Goal: Ask a question: Seek information or help from site administrators or community

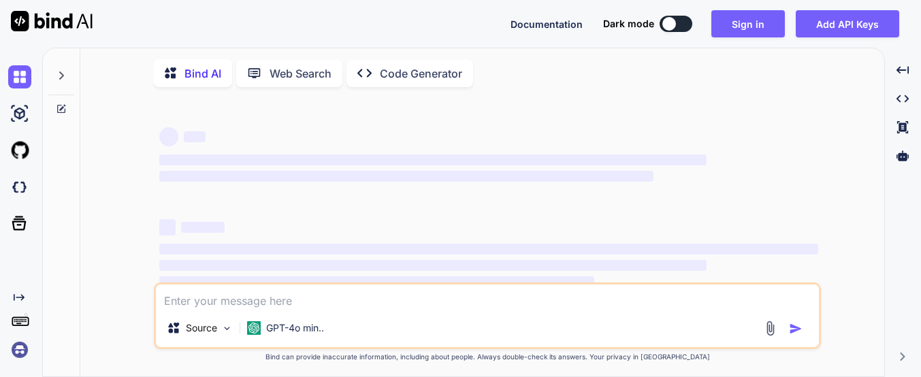
click at [681, 22] on button at bounding box center [676, 24] width 33 height 16
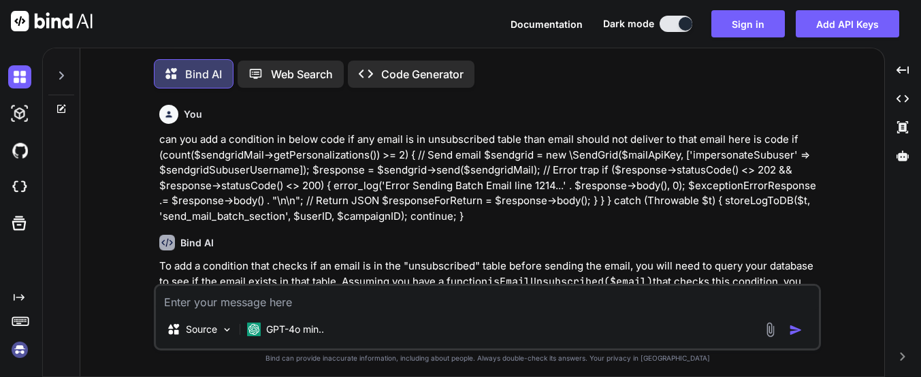
type textarea "x"
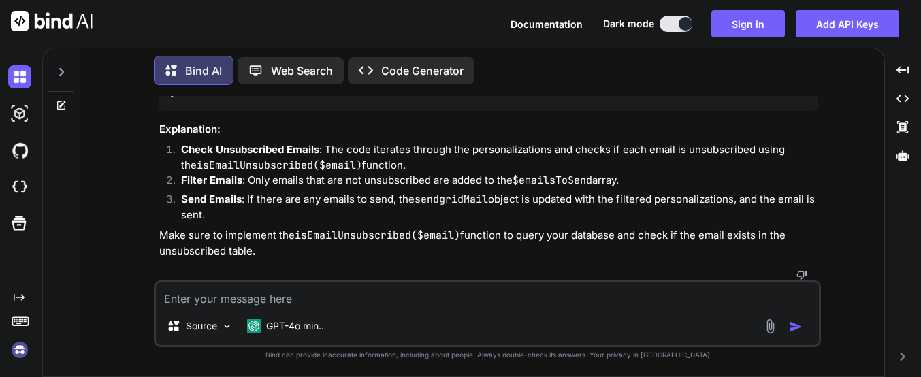
scroll to position [720, 0]
click at [199, 298] on textarea at bounding box center [487, 295] width 663 height 25
type textarea "i"
type textarea "x"
type textarea "i"
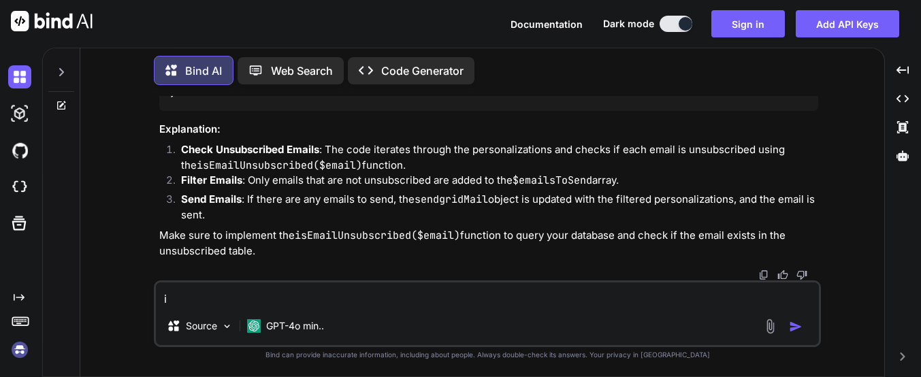
type textarea "x"
type textarea "i w"
type textarea "x"
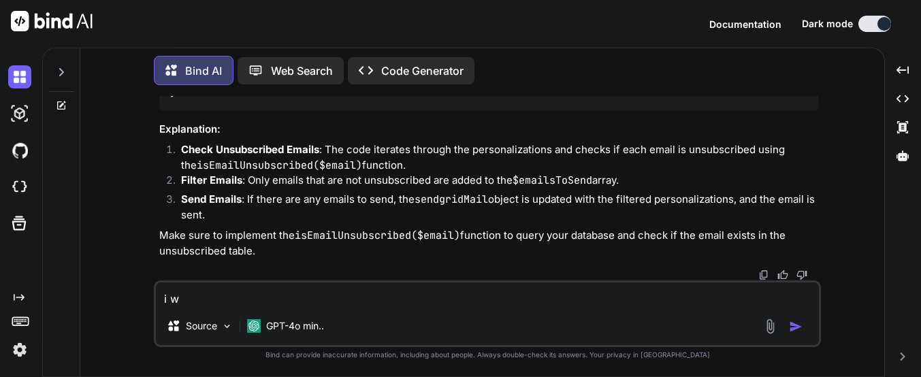
type textarea "i wa"
type textarea "x"
type textarea "i wan"
type textarea "x"
type textarea "i wan"
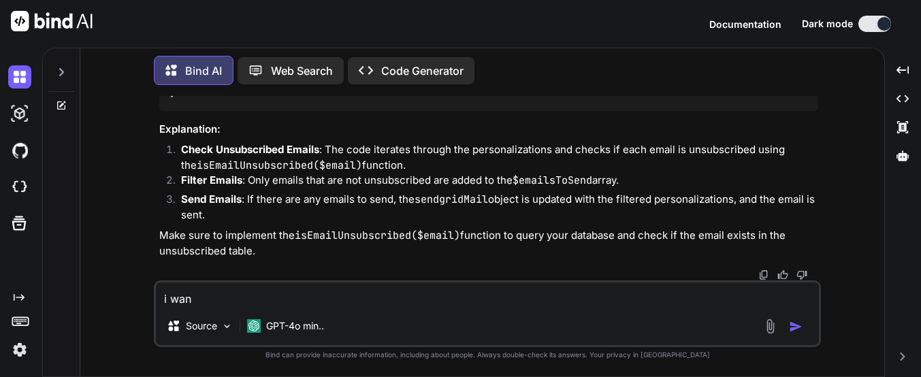
type textarea "x"
type textarea "i wan t"
type textarea "x"
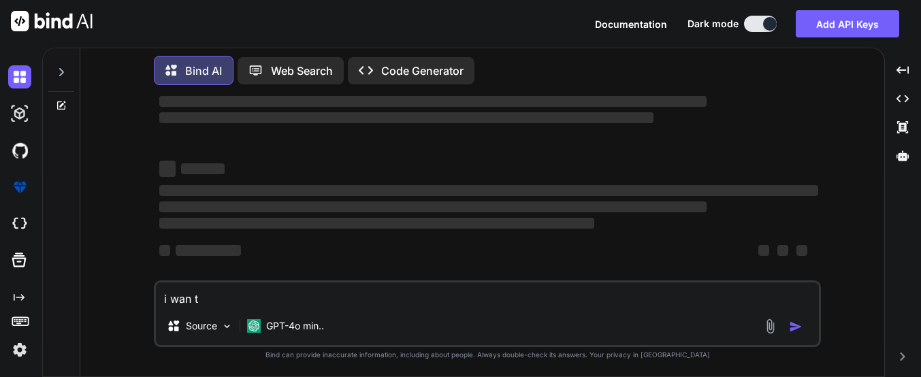
type textarea "i wan"
type textarea "x"
type textarea "i wan"
type textarea "x"
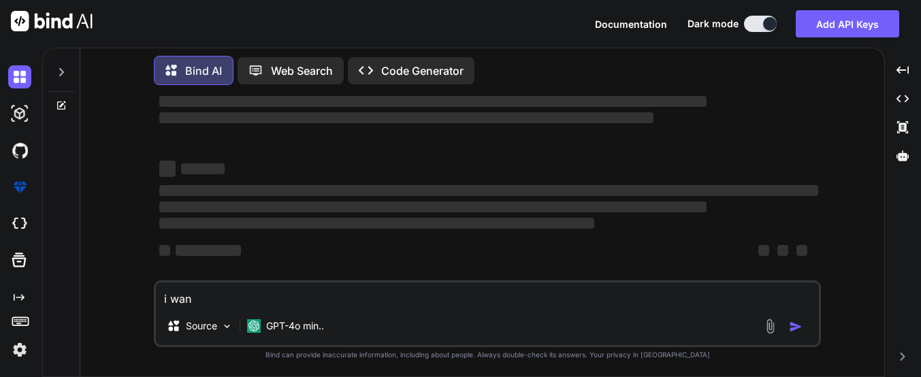
type textarea "i want"
type textarea "x"
type textarea "i want"
type textarea "x"
type textarea "i want t"
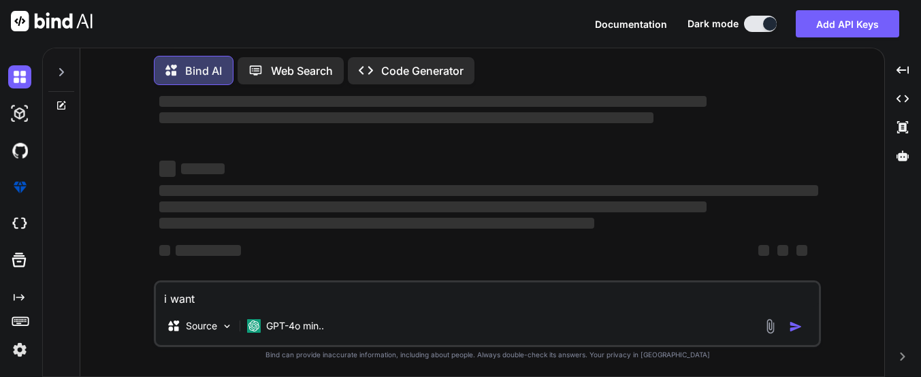
type textarea "x"
type textarea "i want to"
type textarea "x"
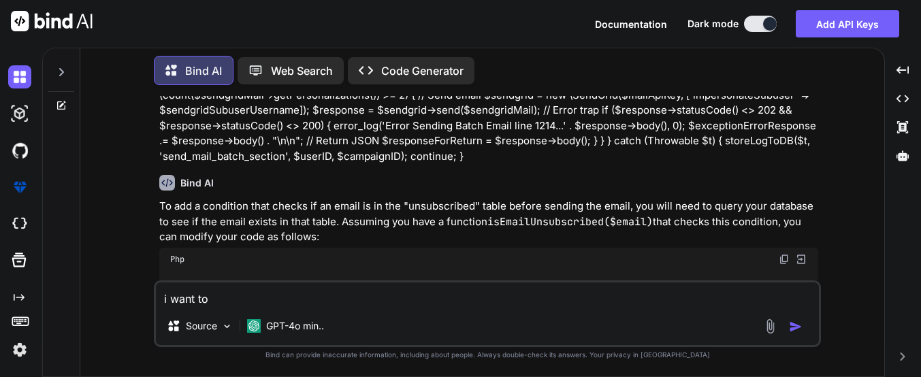
type textarea "i want to"
type textarea "x"
type textarea "i want to i"
type textarea "x"
type textarea "i want to im"
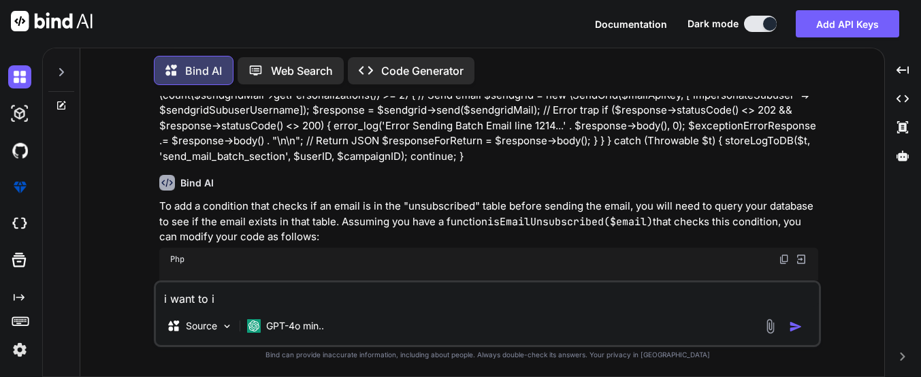
type textarea "x"
type textarea "i want to imp"
type textarea "x"
type textarea "i want to impl"
type textarea "x"
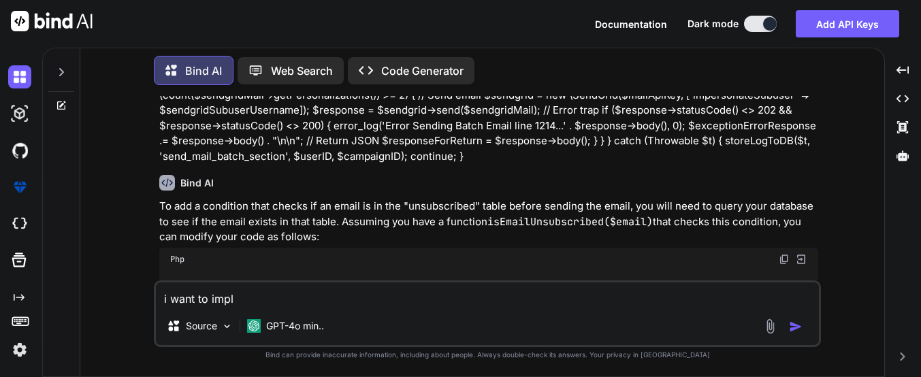
type textarea "i want to imple"
type textarea "x"
type textarea "i want to implem"
type textarea "x"
type textarea "i want to impleme"
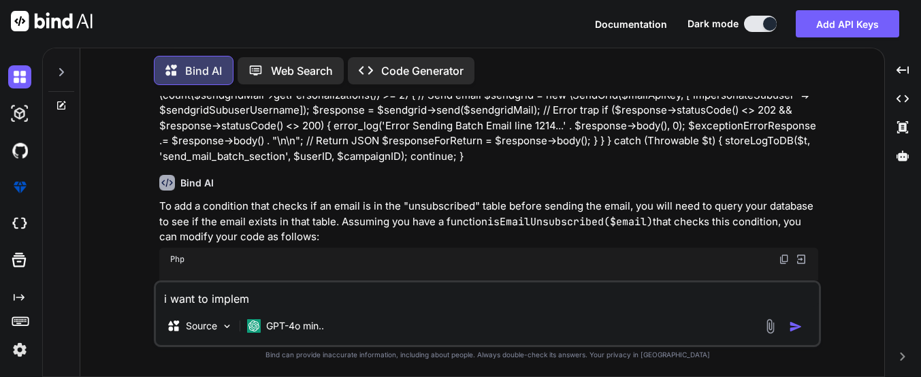
type textarea "x"
type textarea "i want to implemen"
type textarea "x"
type textarea "i want to implement"
type textarea "x"
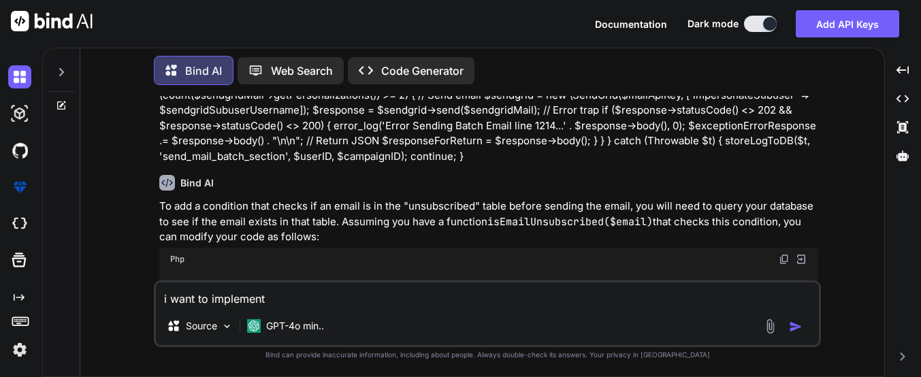
type textarea "i want to implement"
type textarea "x"
type textarea "i want to implement t"
type textarea "x"
type textarea "i want to implement th"
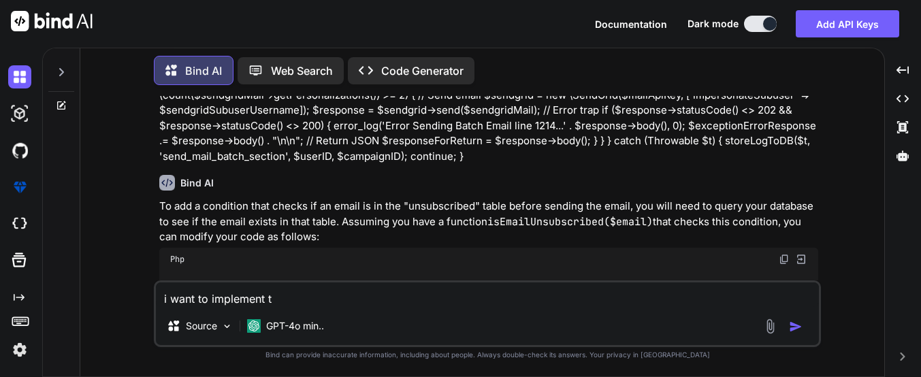
type textarea "x"
type textarea "i want to implement the"
type textarea "x"
type textarea "i want to implement the"
type textarea "x"
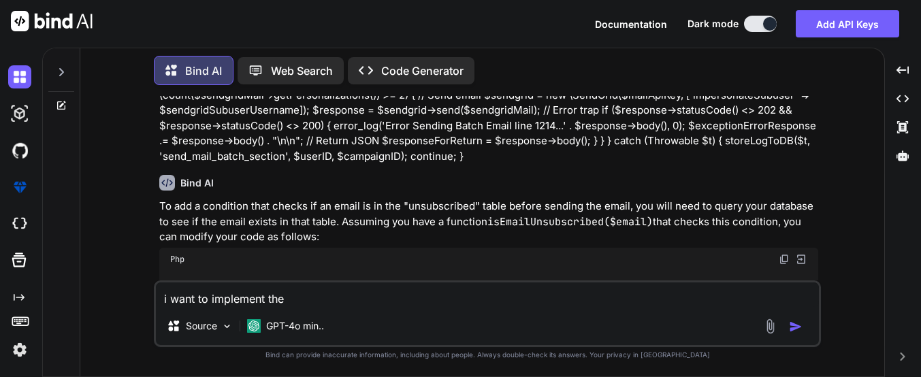
type textarea "i want to implement the u"
type textarea "x"
type textarea "i want to implement the un"
type textarea "x"
type textarea "i want to implement the uns"
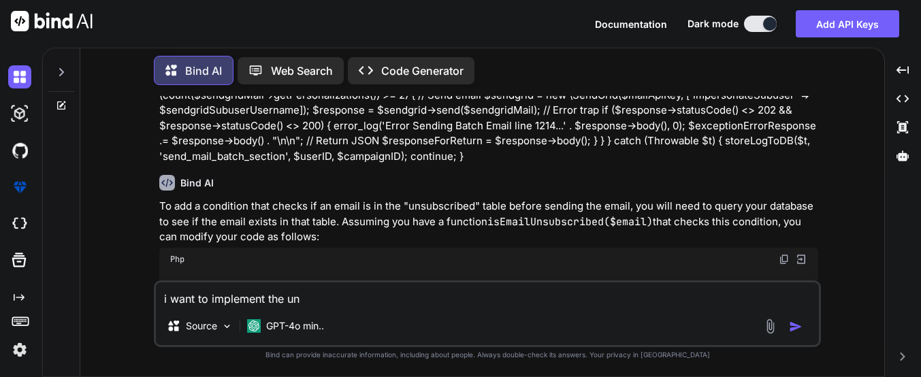
type textarea "x"
type textarea "i want to implement the unsc"
type textarea "x"
type textarea "i want to implement the unscu"
type textarea "x"
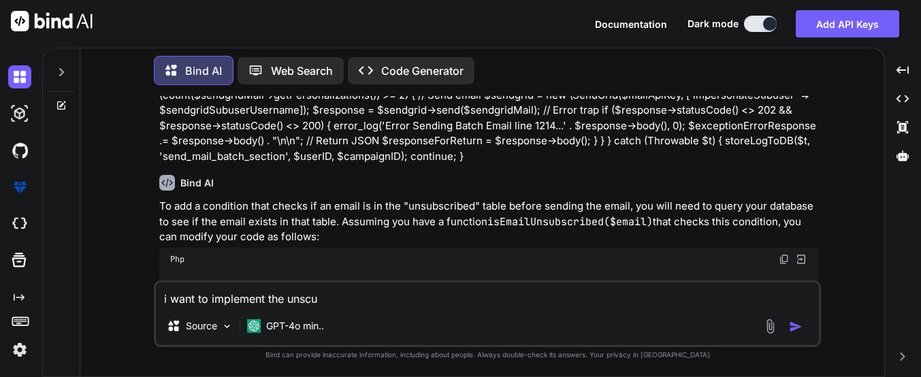
type textarea "i want to implement the unscub"
type textarea "x"
type textarea "i want to implement the unscubs"
type textarea "x"
type textarea "i want to implement the unscubsc"
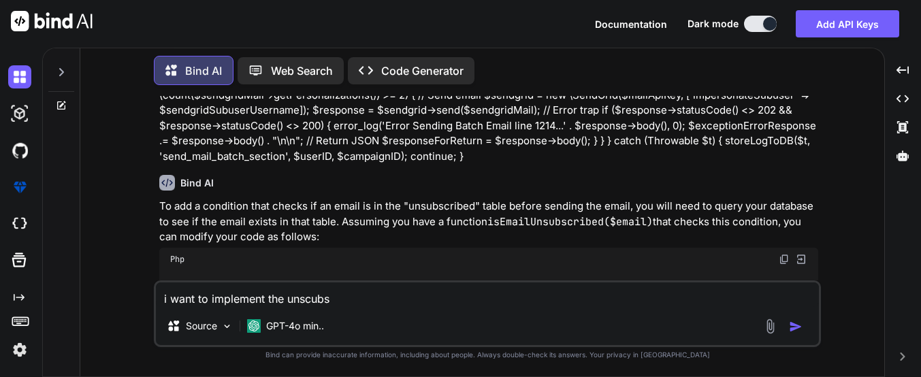
type textarea "x"
type textarea "i want to implement the unscubscr"
type textarea "x"
type textarea "i want to implement the unscubscri"
type textarea "x"
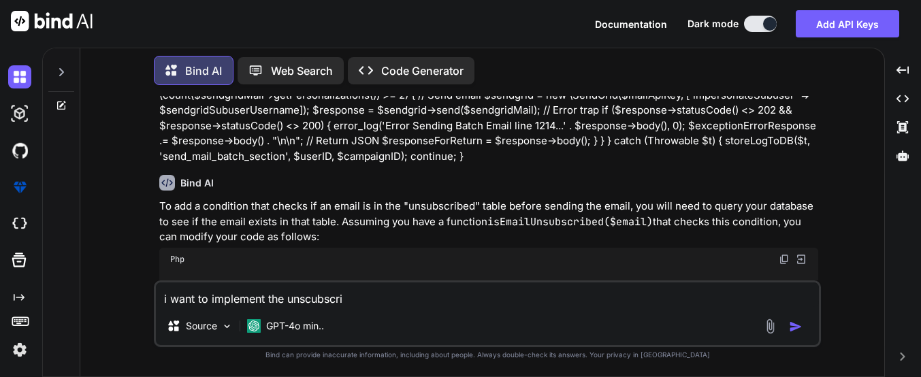
type textarea "i want to implement the unscubscrib"
type textarea "x"
type textarea "i want to implement the unscubscribe"
type textarea "x"
type textarea "i want to implement the unscubscribe"
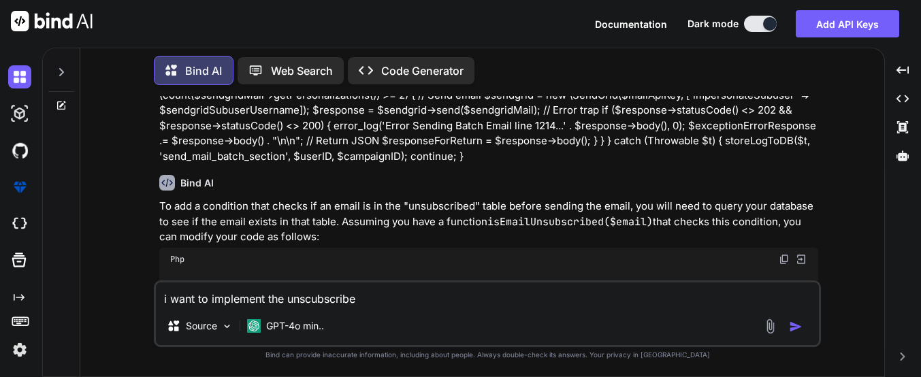
type textarea "x"
type textarea "i want to implement the unsubscribe"
type textarea "x"
click at [372, 300] on textarea "i want to implement the unsubscribe" at bounding box center [487, 295] width 663 height 25
type textarea "i want to implement the unsubscribe e"
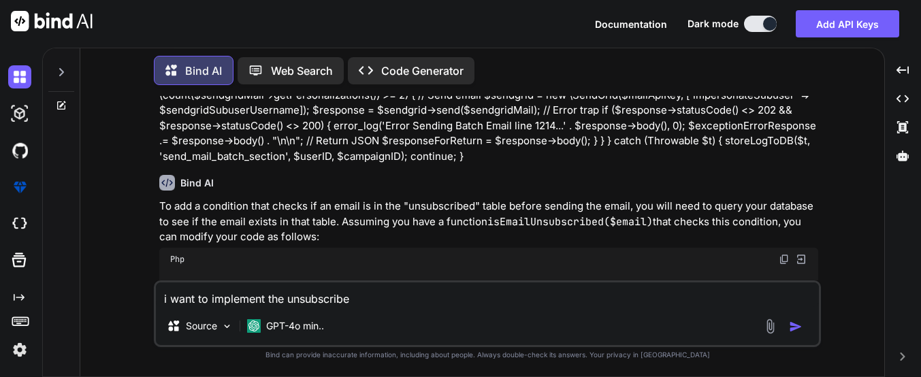
type textarea "x"
type textarea "i want to implement the unsubscribe em"
type textarea "x"
type textarea "i want to implement the unsubscribe ema"
type textarea "x"
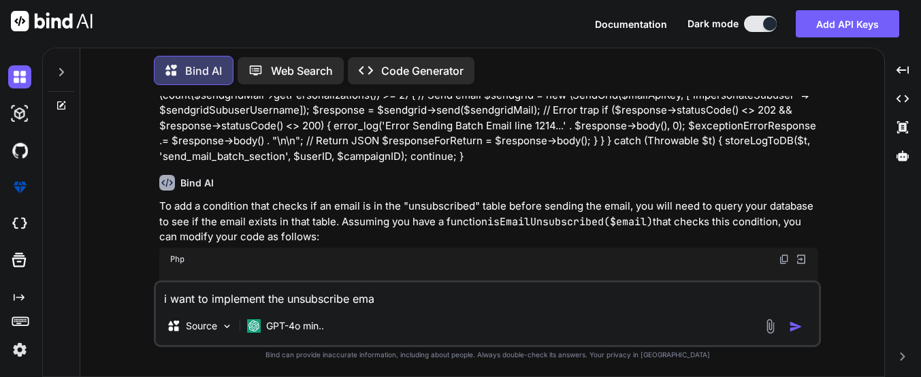
type textarea "i want to implement the unsubscribe emai"
type textarea "x"
type textarea "i want to implement the unsubscribe email"
type textarea "x"
type textarea "i want to implement the unsubscribe email"
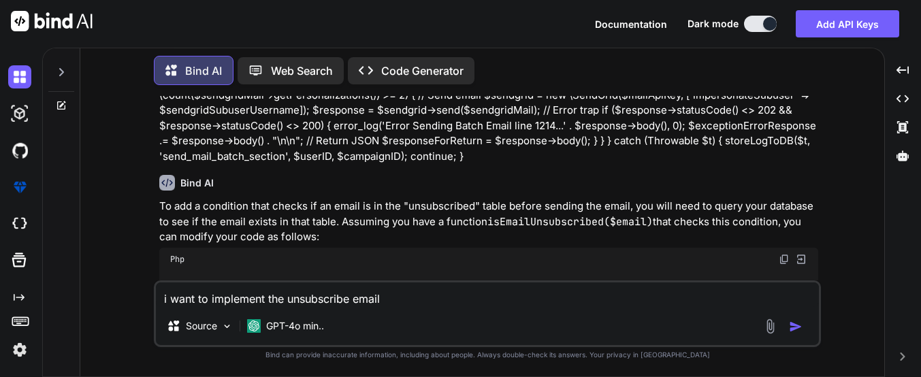
type textarea "x"
type textarea "i want to implement the unsubscribe email f"
type textarea "x"
type textarea "i want to implement the unsubscribe email fu"
type textarea "x"
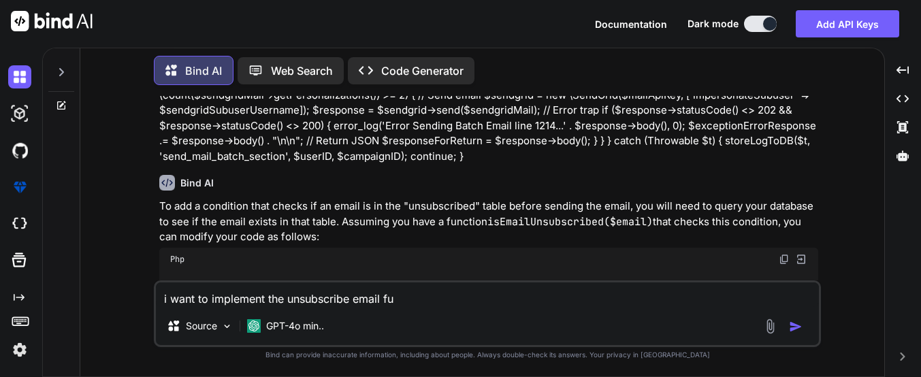
type textarea "i want to implement the unsubscribe email fun"
type textarea "x"
type textarea "i want to implement the unsubscribe email func"
type textarea "x"
type textarea "i want to implement the unsubscribe email funct"
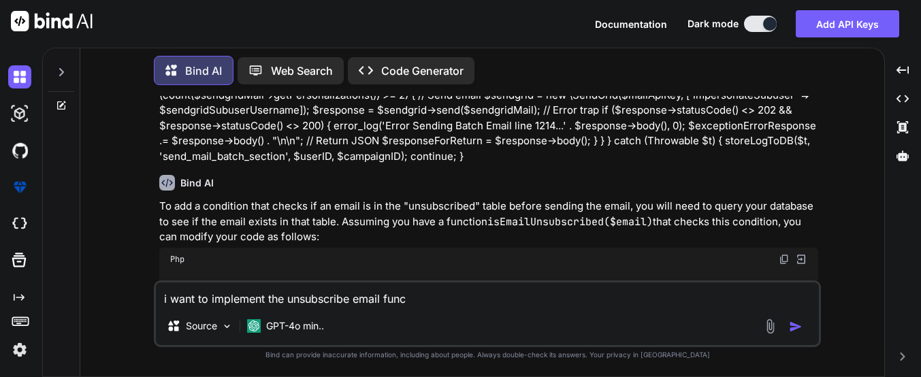
type textarea "x"
type textarea "i want to implement the unsubscribe email functi"
type textarea "x"
type textarea "i want to implement the unsubscribe email functio"
type textarea "x"
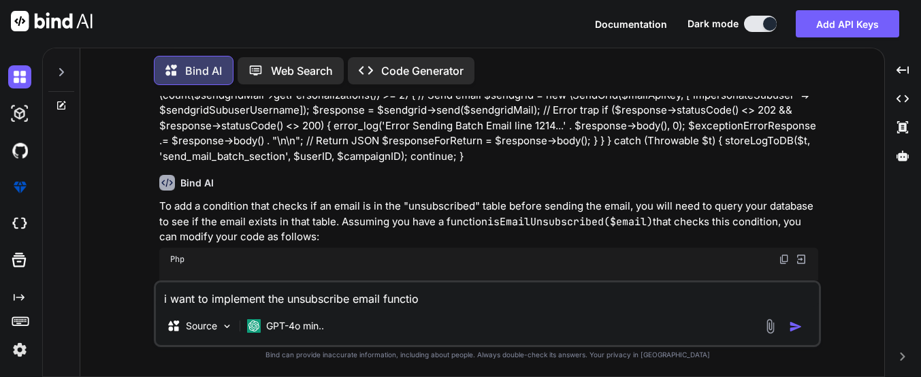
type textarea "i want to implement the unsubscribe email function"
type textarea "x"
type textarea "i want to implement the unsubscribe email functiona"
type textarea "x"
type textarea "i want to implement the unsubscribe email functional"
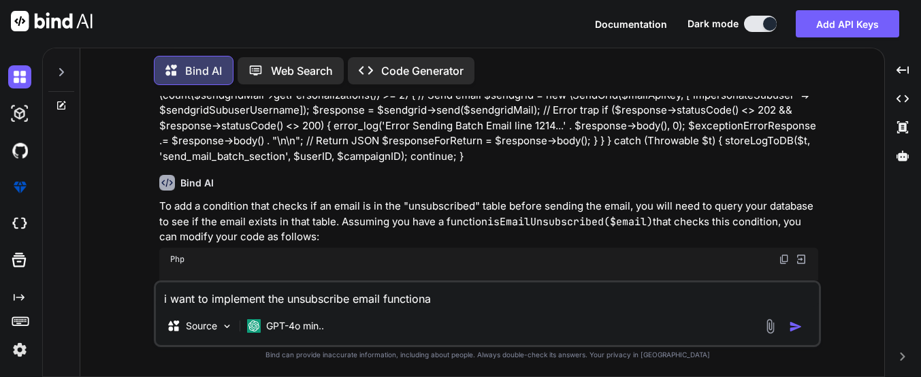
type textarea "x"
type textarea "i want to implement the unsubscribe email functionali"
type textarea "x"
type textarea "i want to implement the unsubscribe email functionalit"
type textarea "x"
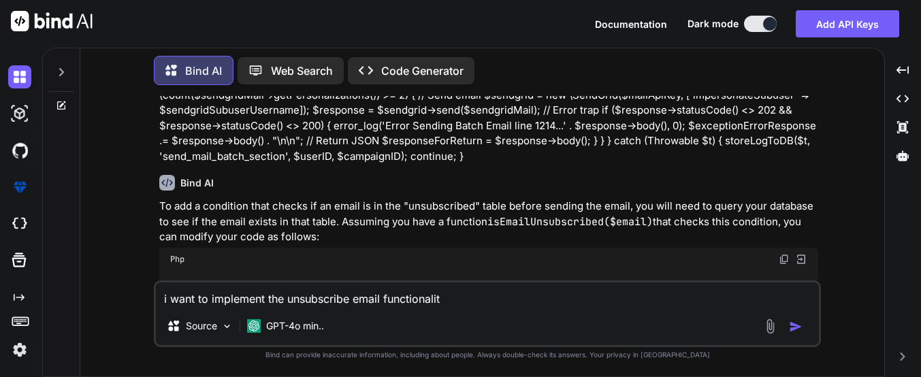
type textarea "i want to implement the unsubscribe email functionality"
type textarea "x"
type textarea "i want to implement the unsubscribe email functionality"
type textarea "x"
type textarea "i want to implement the unsubscribe email functionality i"
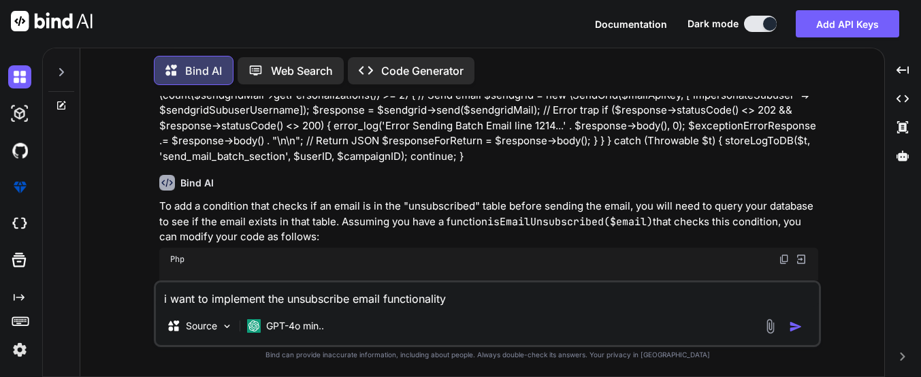
type textarea "x"
type textarea "i want to implement the unsubscribe email functionality in"
type textarea "x"
type textarea "i want to implement the unsubscribe email functionality in"
type textarea "x"
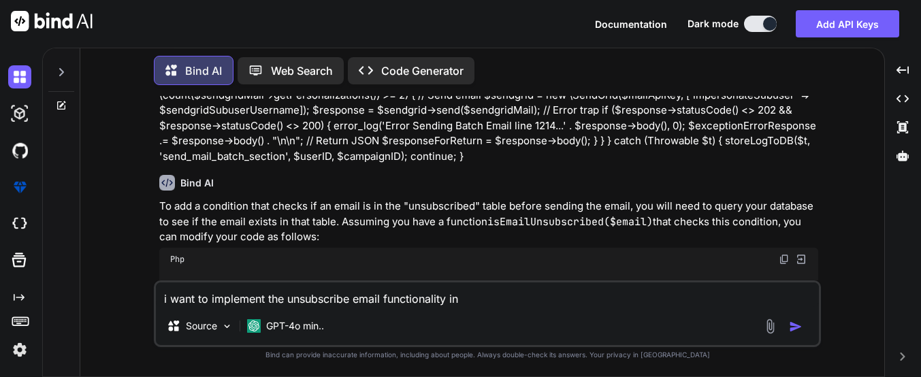
type textarea "i want to implement the unsubscribe email functionality in p"
type textarea "x"
type textarea "i want to implement the unsubscribe email functionality in ph"
type textarea "x"
type textarea "i want to implement the unsubscribe email functionality in php"
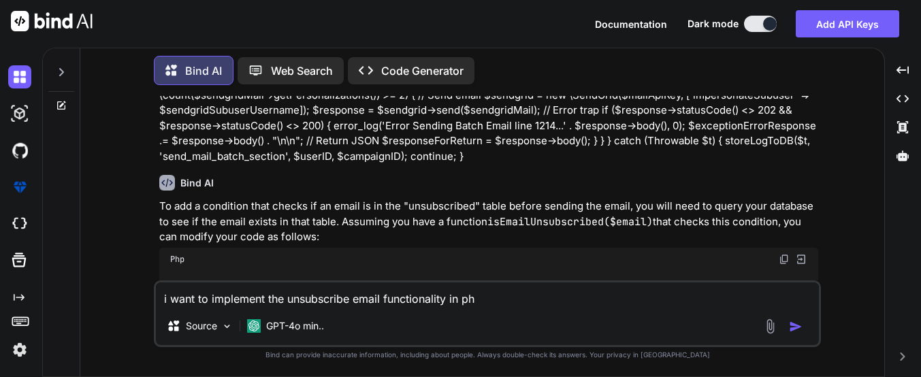
type textarea "x"
type textarea "i want to implement the unsubscribe email functionality in php"
type textarea "x"
type textarea "i want to implement the unsubscribe email functionality in php u"
type textarea "x"
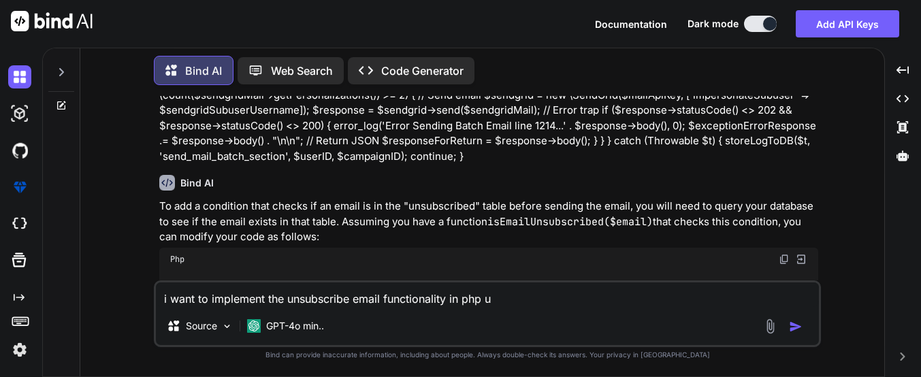
type textarea "i want to implement the unsubscribe email functionality in php us"
type textarea "x"
type textarea "i want to implement the unsubscribe email functionality in php usi"
type textarea "x"
type textarea "i want to implement the unsubscribe email functionality in php usin"
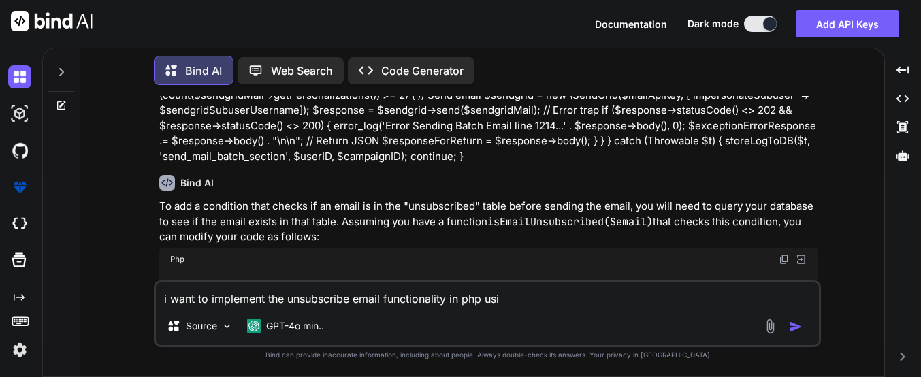
type textarea "x"
type textarea "i want to implement the unsubscribe email functionality in php using"
type textarea "x"
type textarea "i want to implement the unsubscribe email functionality in php using"
type textarea "x"
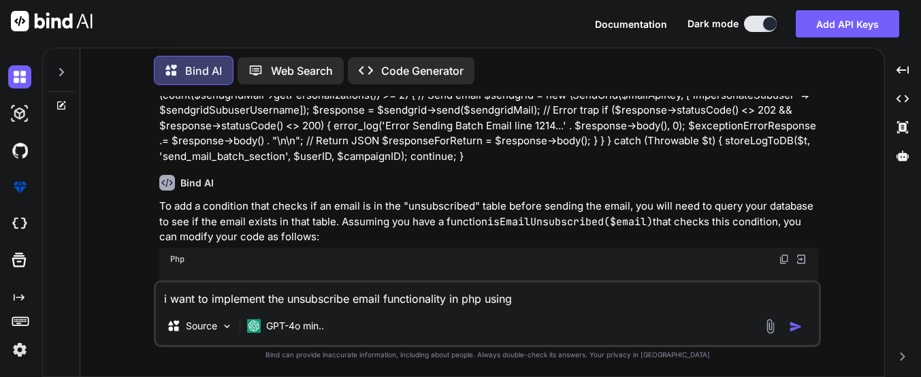
type textarea "i want to implement the unsubscribe email functionality in php using s"
type textarea "x"
type textarea "i want to implement the unsubscribe email functionality in php using se"
type textarea "x"
type textarea "i want to implement the unsubscribe email functionality in php using sen"
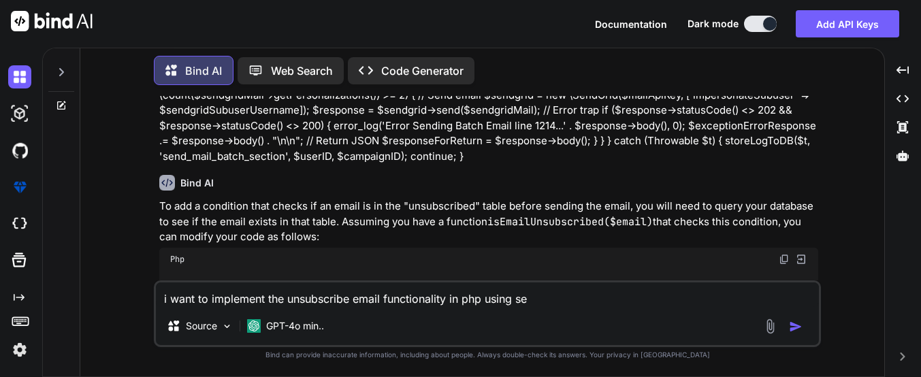
type textarea "x"
type textarea "i want to implement the unsubscribe email functionality in php using send"
type textarea "x"
type textarea "i want to implement the unsubscribe email functionality in php using sendg"
type textarea "x"
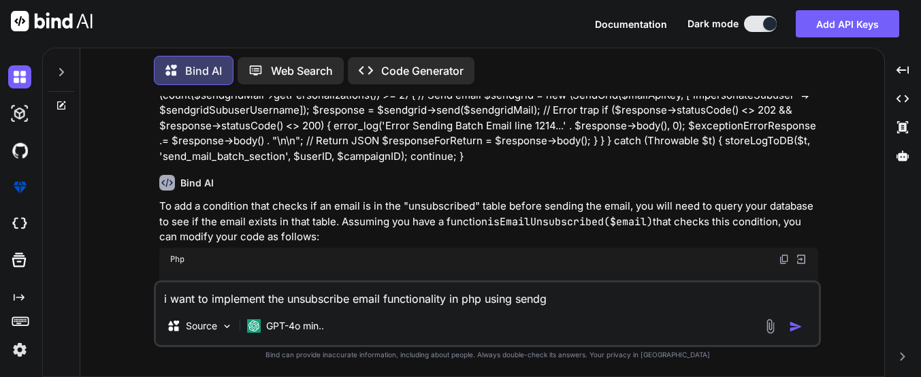
type textarea "i want to implement the unsubscribe email functionality in php using sendgf"
type textarea "x"
type textarea "i want to implement the unsubscribe email functionality in php using sendgfr"
type textarea "x"
type textarea "i want to implement the unsubscribe email functionality in php using sendgfri"
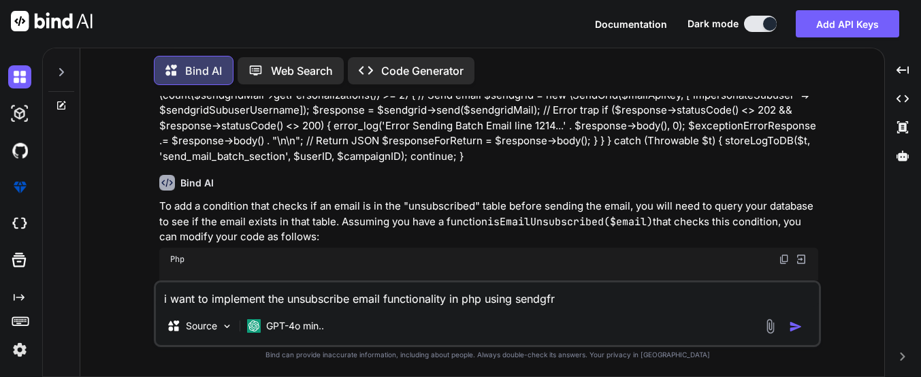
type textarea "x"
type textarea "i want to implement the unsubscribe email functionality in php using sendgfrid"
type textarea "x"
type textarea "i want to implement the unsubscribe email functionality in php using sendgfrid"
type textarea "x"
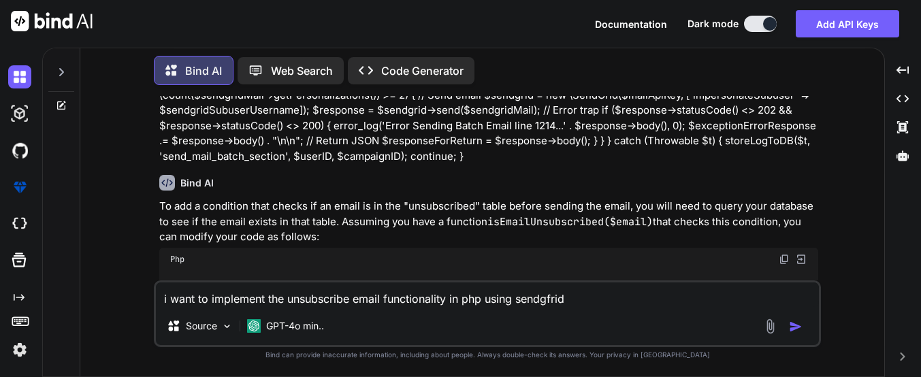
type textarea "i want to implement the unsubscribe email functionality in php using sendgfrid"
type textarea "x"
type textarea "i want to implement the unsubscribe email functionality in php using sendgfrid."
type textarea "x"
type textarea "i want to implement the unsubscribe email functionality in php using sendgfrid.."
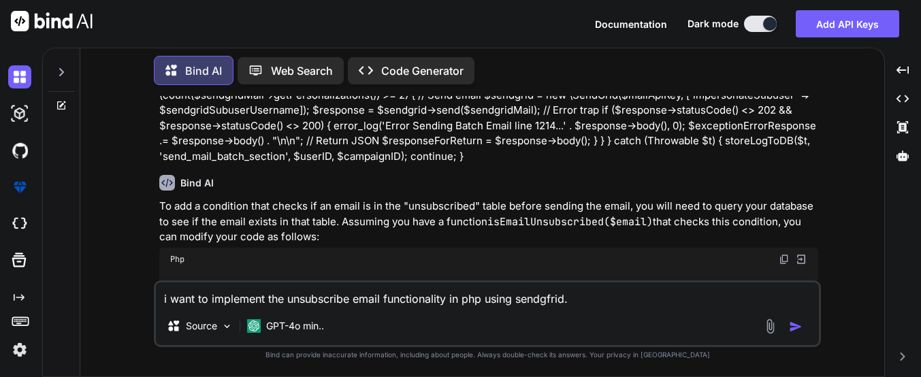
type textarea "x"
type textarea "i want to implement the unsubscribe email functionality in php using sendgfrid.…"
type textarea "x"
type textarea "i want to implement the unsubscribe email functionality in php using sendgfrid.…"
type textarea "x"
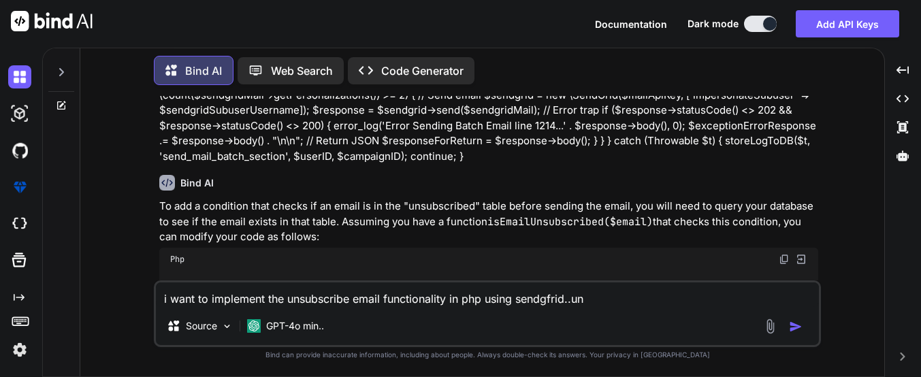
type textarea "i want to implement the unsubscribe email functionality in php using sendgfrid.…"
type textarea "x"
type textarea "i want to implement the unsubscribe email functionality in php using sendgfrid.…"
type textarea "x"
type textarea "i want to implement the unsubscribe email functionality in php using sendgfrid.…"
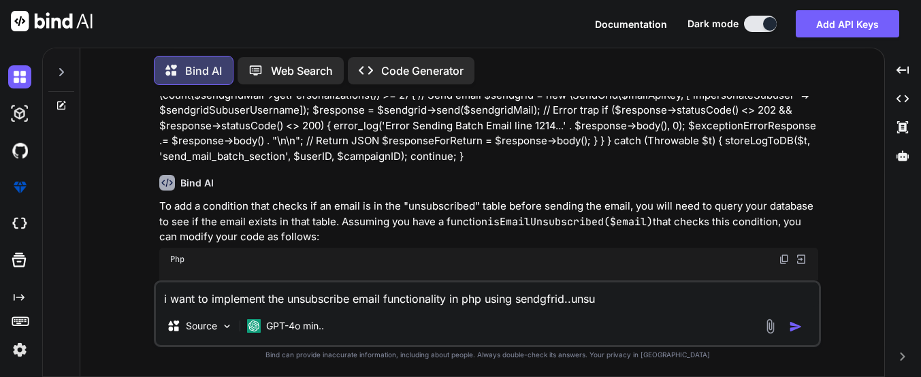
type textarea "x"
type textarea "i want to implement the unsubscribe email functionality in php using sendgfrid.…"
type textarea "x"
type textarea "i want to implement the unsubscribe email functionality in php using sendgfrid.…"
type textarea "x"
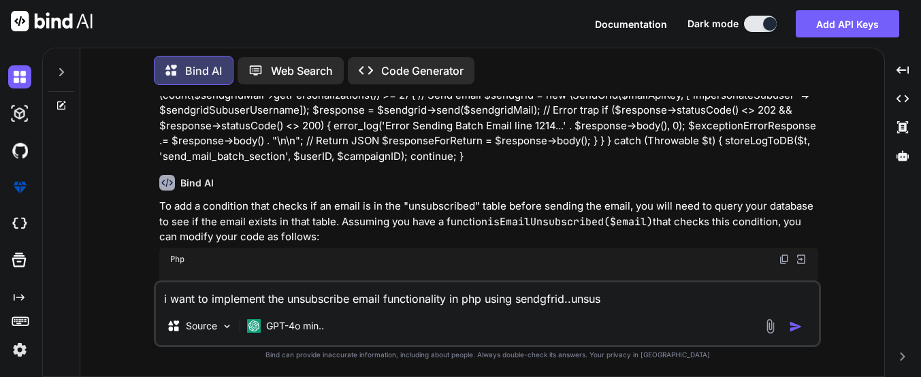
type textarea "i want to implement the unsubscribe email functionality in php using sendgfrid.…"
type textarea "x"
type textarea "i want to implement the unsubscribe email functionality in php using sendgfrid.…"
type textarea "x"
type textarea "i want to implement the unsubscribe email functionality in php using sendgfrid.…"
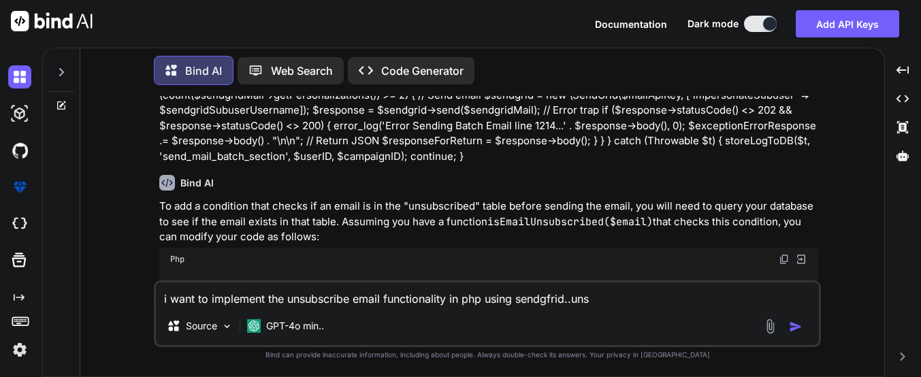
type textarea "x"
type textarea "i want to implement the unsubscribe email functionality in php using sendgfrid.…"
type textarea "x"
type textarea "i want to implement the unsubscribe email functionality in php using sendgfrid.…"
click at [572, 302] on textarea "i want to implement the unsubscribe email functionality in php using sendgfrid.…" at bounding box center [487, 295] width 663 height 25
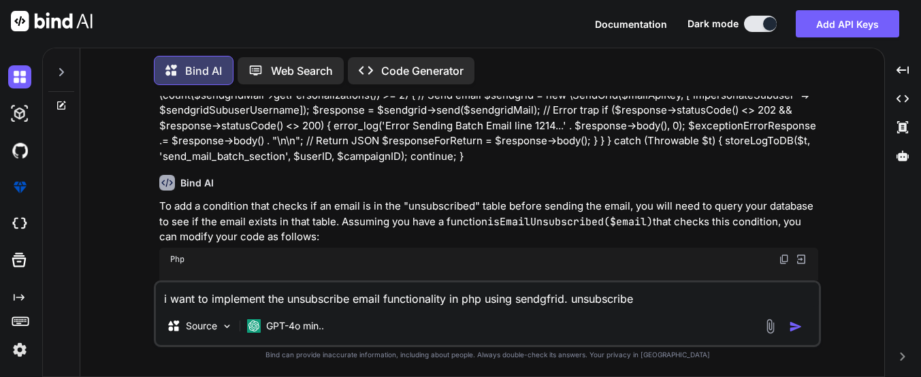
click at [677, 297] on textarea "i want to implement the unsubscribe email functionality in php using sendgfrid.…" at bounding box center [487, 295] width 663 height 25
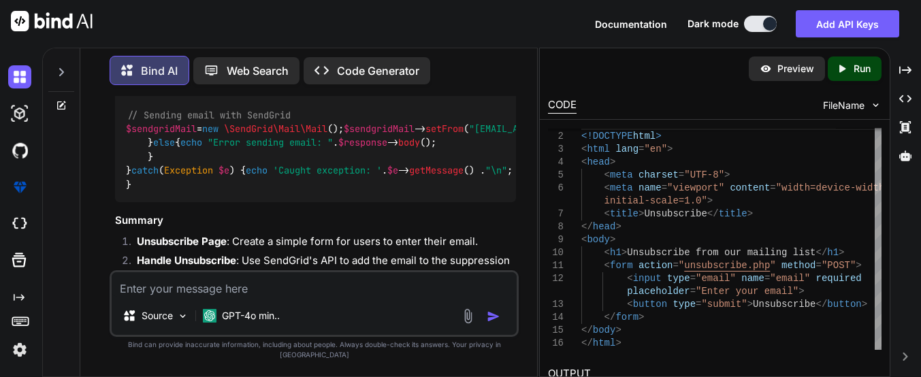
scroll to position [1733, 0]
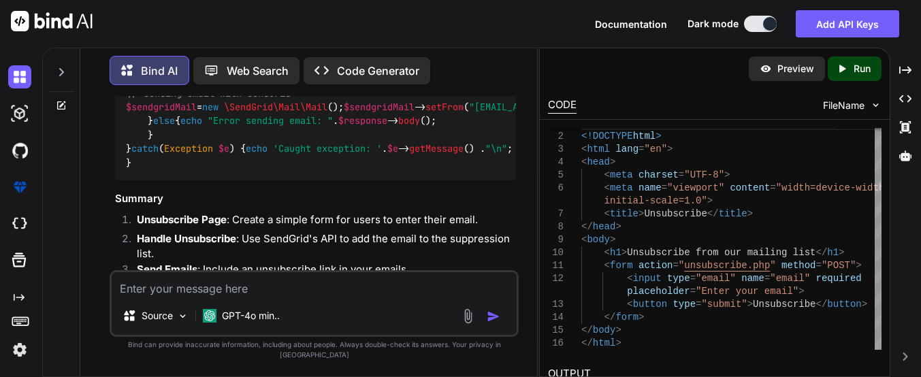
drag, startPoint x: 138, startPoint y: 200, endPoint x: 379, endPoint y: 199, distance: 241.7
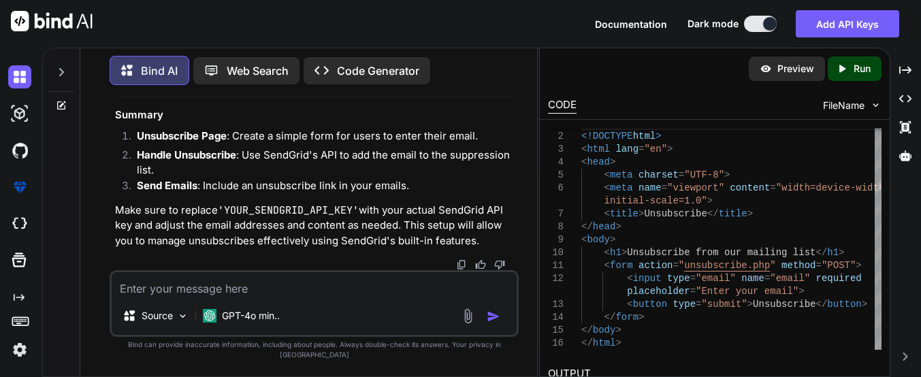
scroll to position [2528, 0]
click at [180, 293] on textarea at bounding box center [314, 284] width 404 height 25
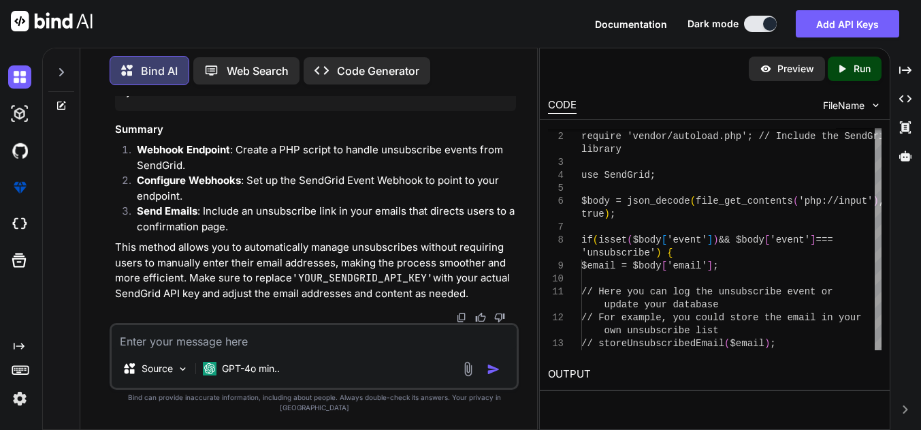
scroll to position [3316, 0]
click at [171, 349] on textarea at bounding box center [314, 337] width 404 height 25
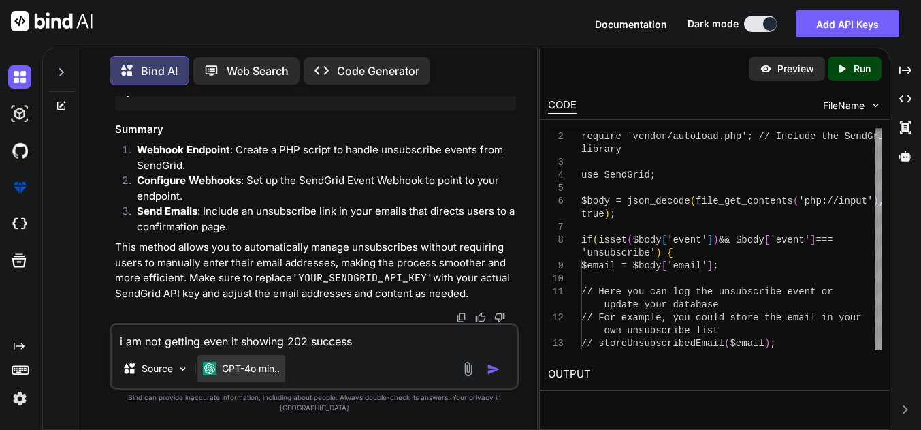
drag, startPoint x: 198, startPoint y: 350, endPoint x: 227, endPoint y: 372, distance: 36.4
click at [199, 349] on textarea "i am not getting even it showing 202 success" at bounding box center [314, 337] width 404 height 25
click at [391, 349] on textarea "i am not getting mail, even it showing 202 success" at bounding box center [314, 337] width 404 height 25
paste textarea "use SendGrid\Mail\Mail; use SendGrid\Mail\Asm; // 2. Set your SendGrid API Key …"
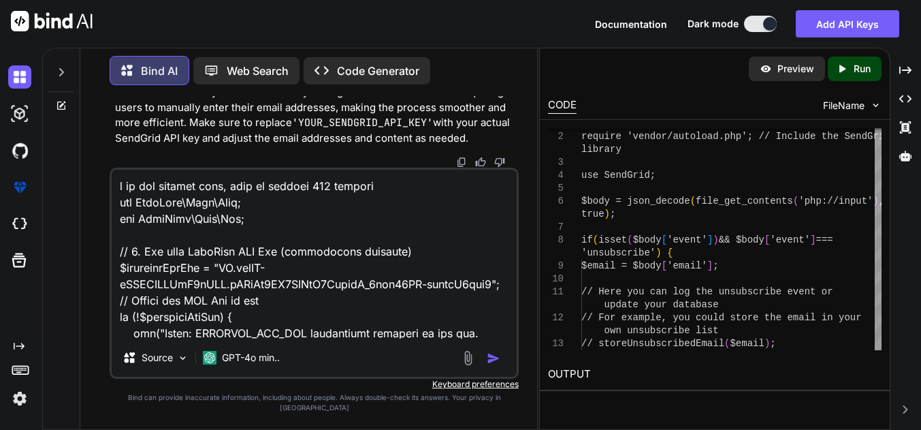
click at [414, 338] on textarea at bounding box center [314, 254] width 404 height 169
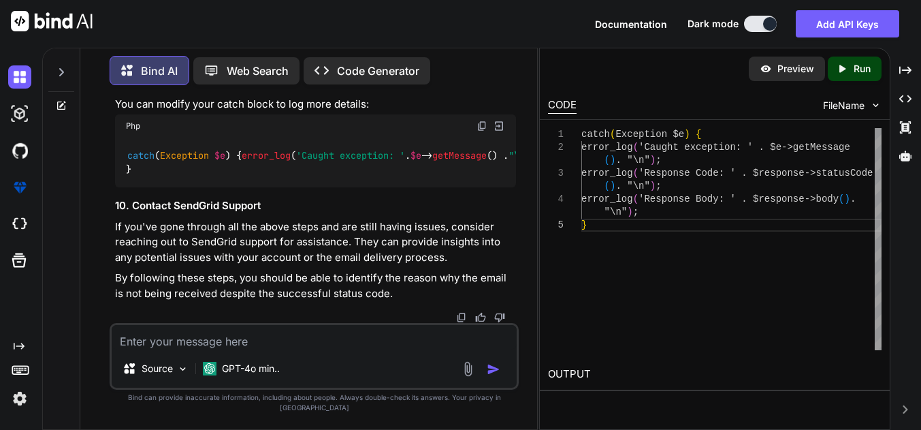
scroll to position [5007, 0]
